Goal: Information Seeking & Learning: Learn about a topic

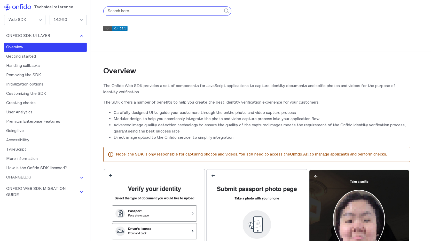
click at [156, 12] on input "search" at bounding box center [167, 10] width 128 height 9
paste input "GetDocumentAPI"
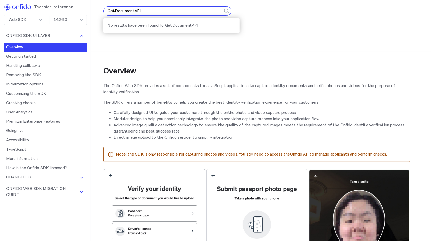
type input "GetDocumentAPI"
click at [222, 0] on button "submit" at bounding box center [226, 11] width 9 height 22
